Goal: Task Accomplishment & Management: Use online tool/utility

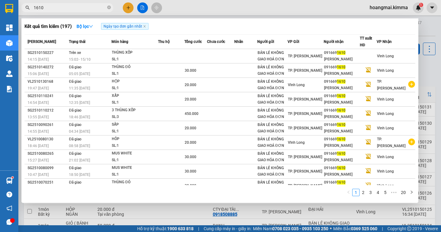
click at [428, 68] on div at bounding box center [220, 116] width 441 height 232
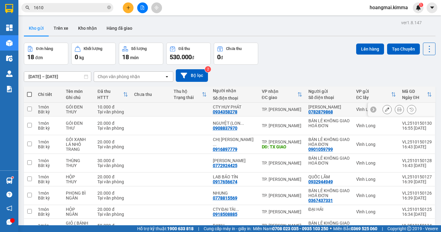
click at [397, 109] on icon at bounding box center [399, 109] width 4 height 4
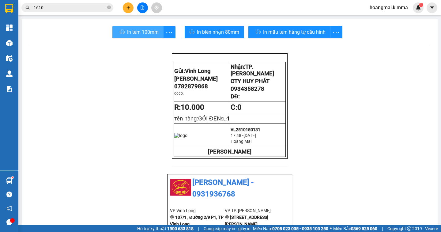
click at [147, 33] on span "In tem 100mm" at bounding box center [143, 32] width 32 height 8
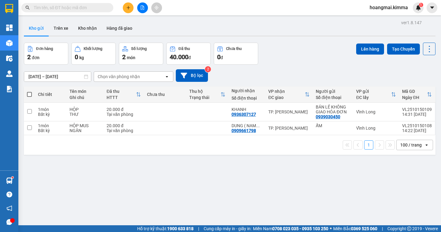
click at [89, 9] on input "text" at bounding box center [70, 7] width 72 height 7
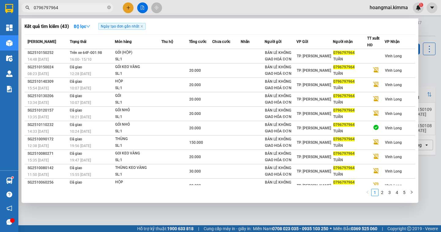
type input "0796797964"
